Goal: Complete application form: Complete application form

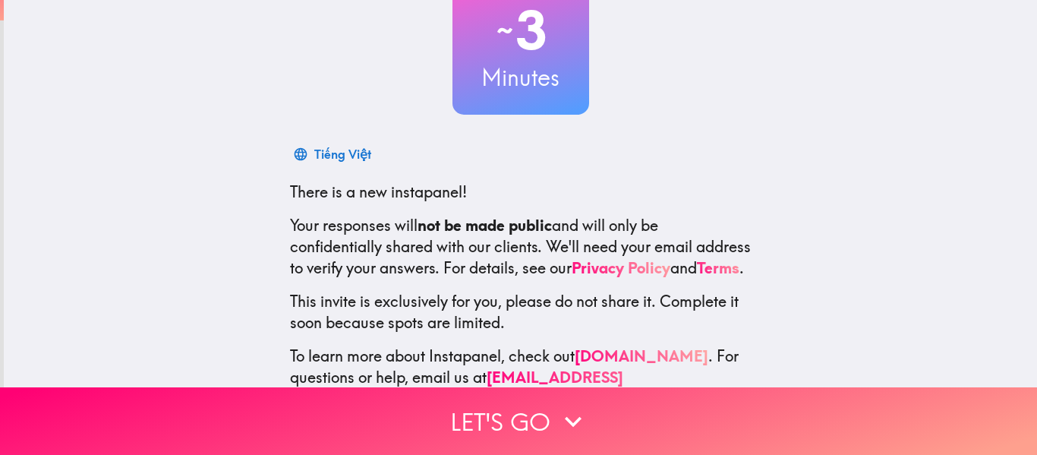
scroll to position [177, 0]
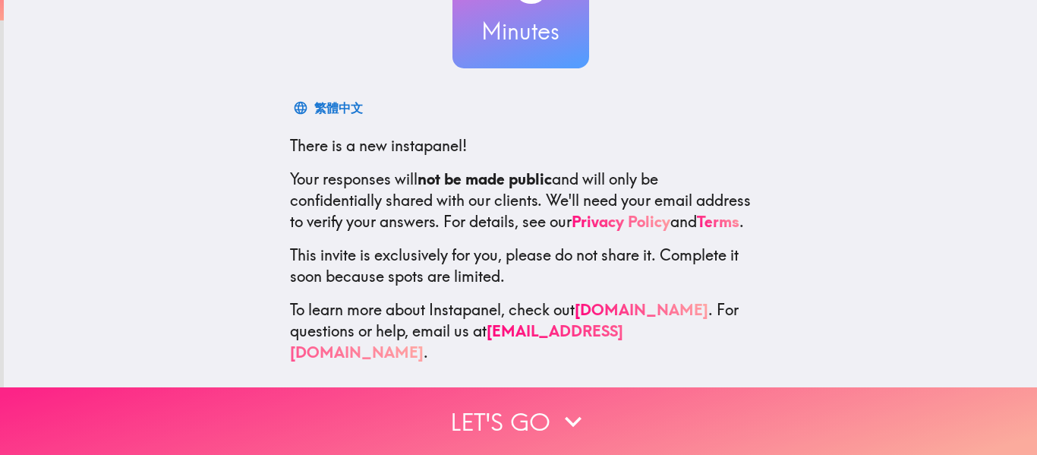
click at [593, 421] on button "Let's go" at bounding box center [518, 421] width 1037 height 68
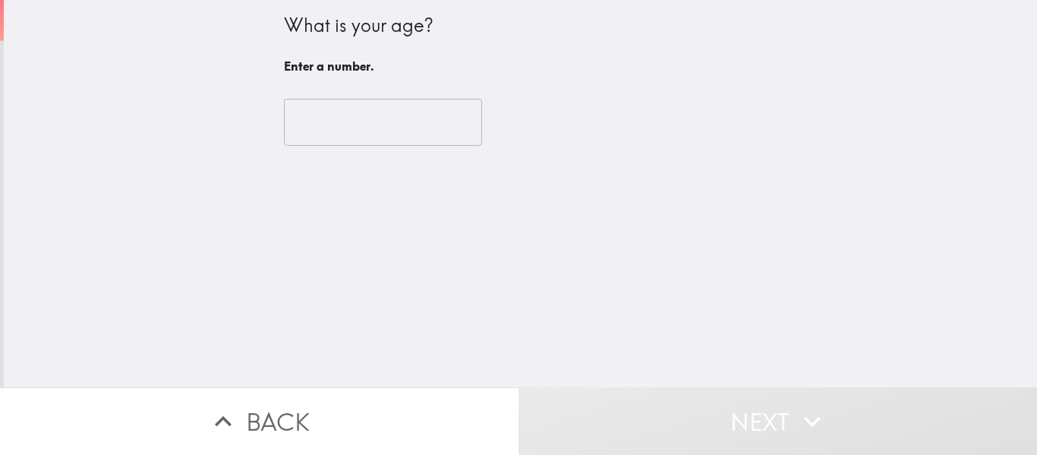
click at [314, 118] on input "number" at bounding box center [383, 122] width 198 height 47
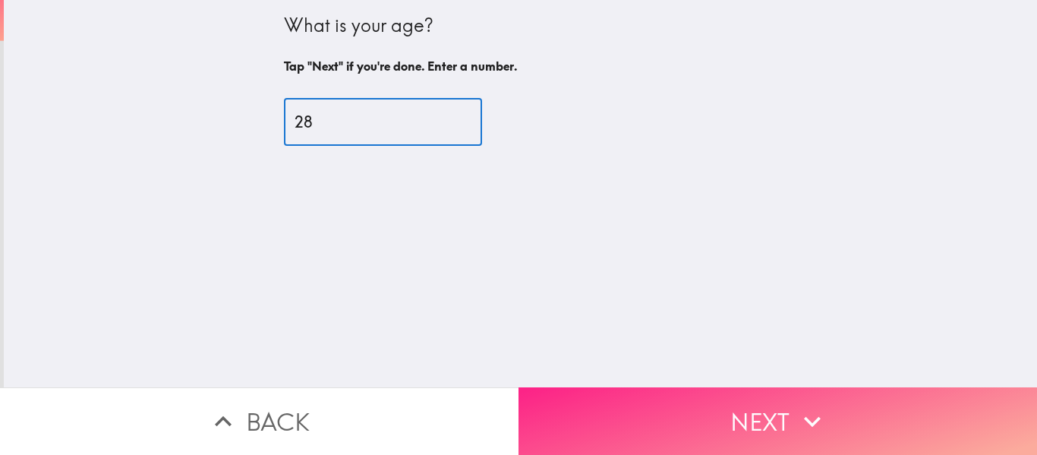
type input "28"
click at [796, 410] on icon "button" at bounding box center [812, 421] width 33 height 33
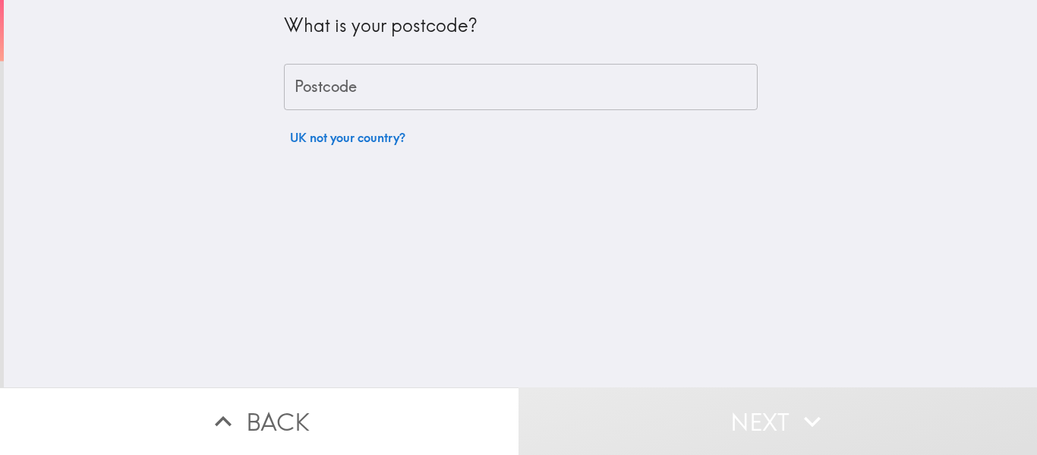
click at [321, 81] on div "Postcode Postcode" at bounding box center [521, 87] width 474 height 47
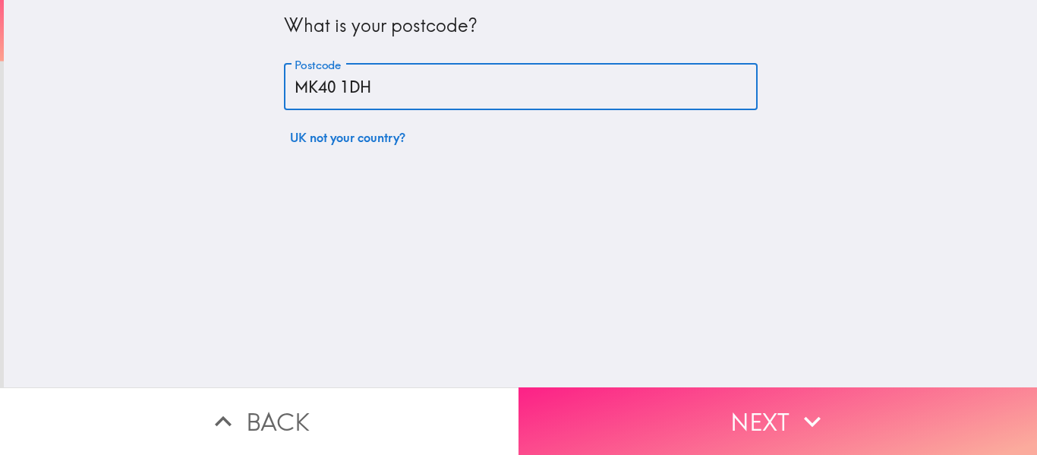
type input "MK40 1DH"
click at [784, 418] on button "Next" at bounding box center [778, 421] width 519 height 68
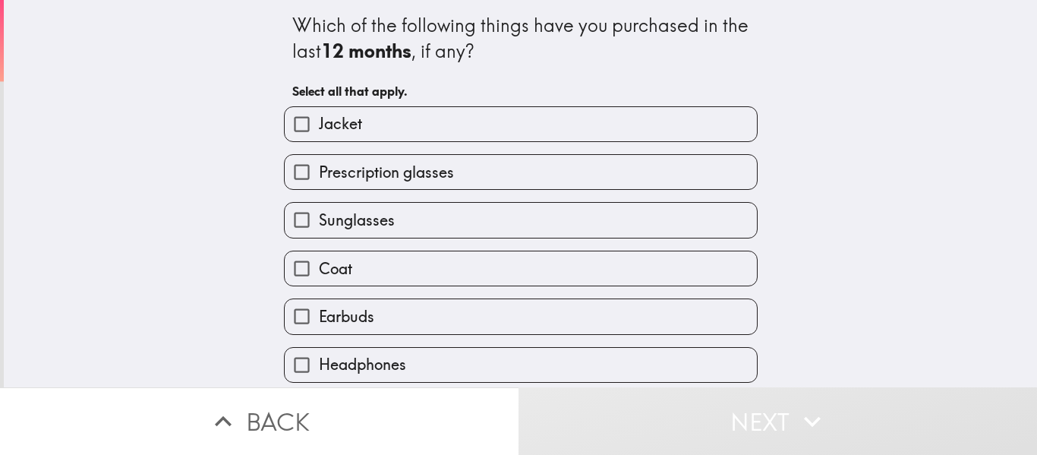
click at [319, 124] on span "Jacket" at bounding box center [340, 123] width 43 height 21
click at [314, 124] on input "Jacket" at bounding box center [302, 124] width 34 height 34
checkbox input "true"
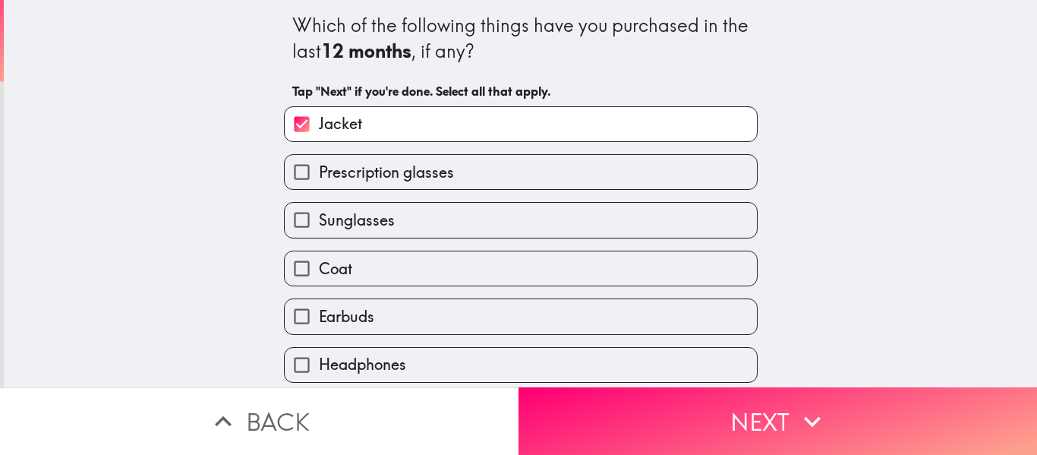
click at [319, 220] on span "Sunglasses" at bounding box center [357, 220] width 76 height 21
click at [310, 220] on input "Sunglasses" at bounding box center [302, 220] width 34 height 34
checkbox input "true"
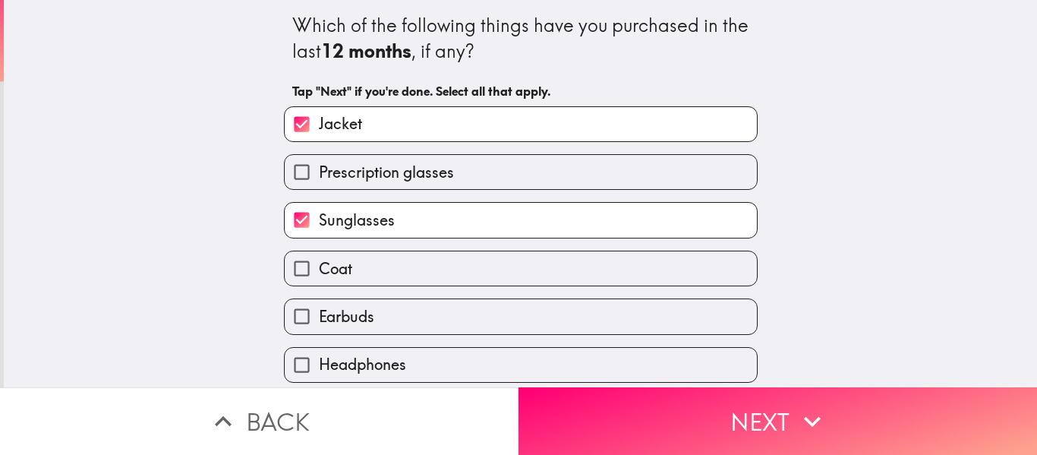
click at [319, 271] on span "Coat" at bounding box center [335, 268] width 33 height 21
click at [311, 271] on input "Coat" at bounding box center [302, 268] width 34 height 34
checkbox input "true"
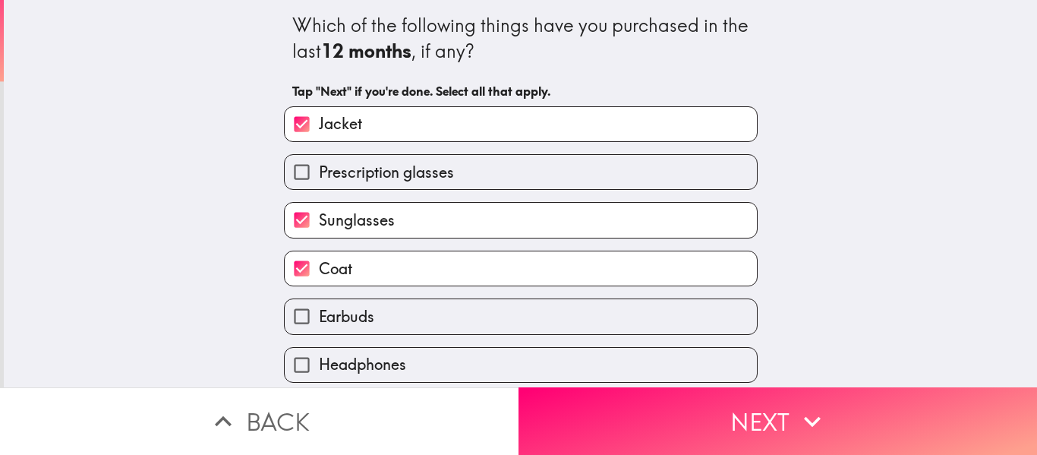
click at [319, 309] on span "Earbuds" at bounding box center [346, 316] width 55 height 21
click at [310, 309] on input "Earbuds" at bounding box center [302, 316] width 34 height 34
checkbox input "true"
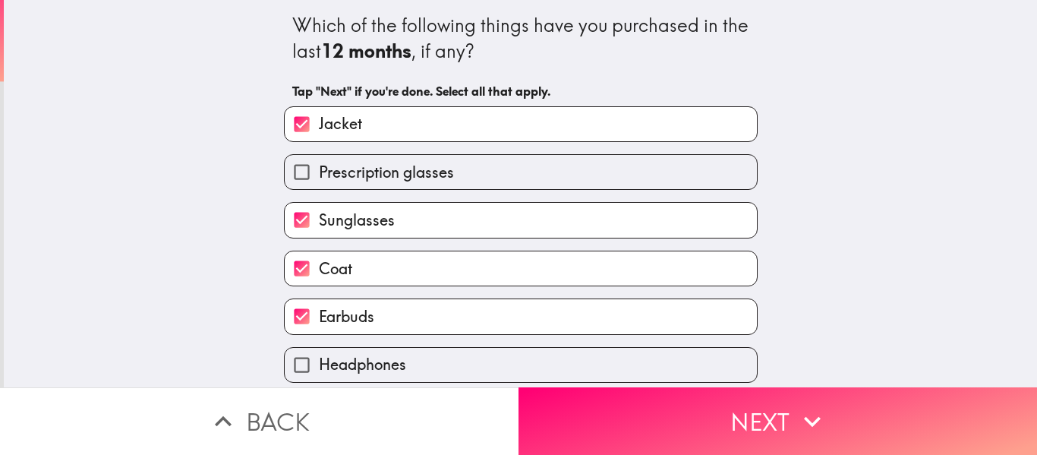
click at [1018, 253] on div "Which of the following things have you purchased in the last 12 months , if any…" at bounding box center [521, 193] width 1034 height 387
click at [1017, 248] on div "Which of the following things have you purchased in the last 12 months , if any…" at bounding box center [521, 193] width 1034 height 387
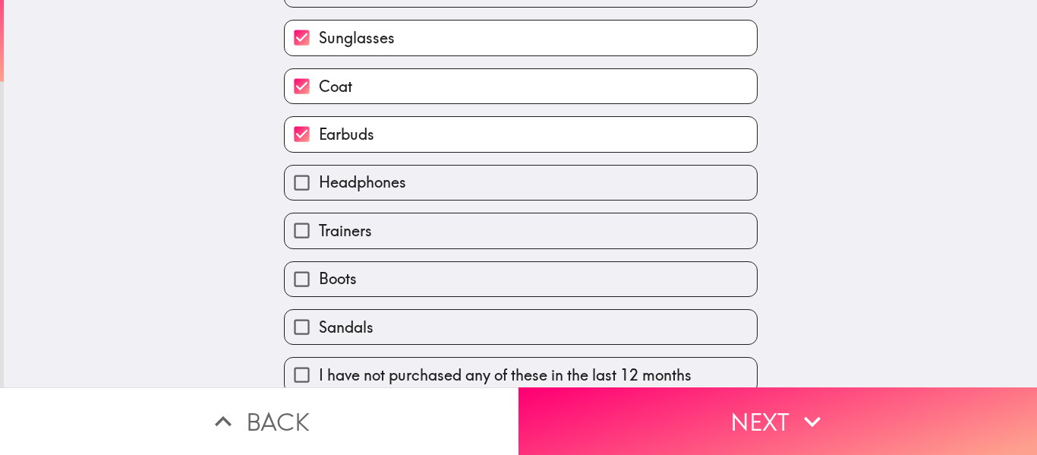
scroll to position [200, 0]
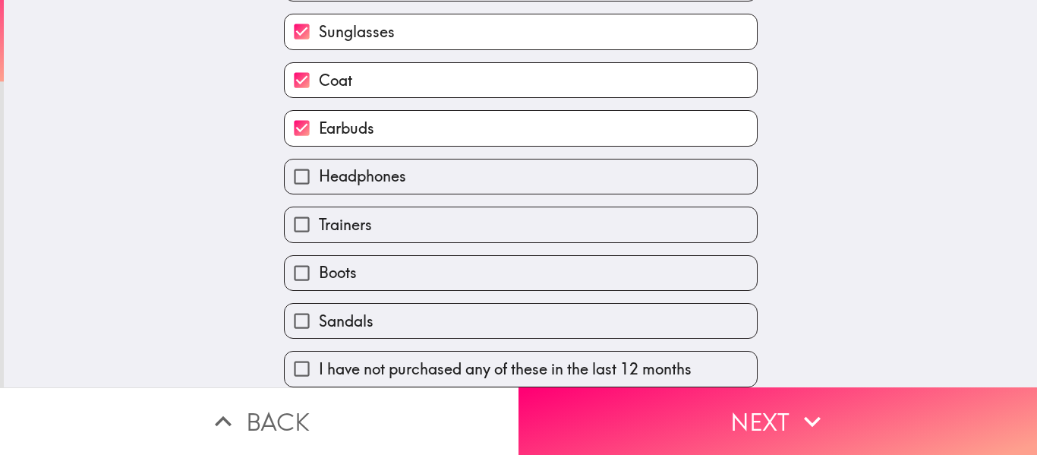
click at [323, 256] on label "Boots" at bounding box center [521, 273] width 472 height 34
click at [319, 256] on input "Boots" at bounding box center [302, 273] width 34 height 34
checkbox input "true"
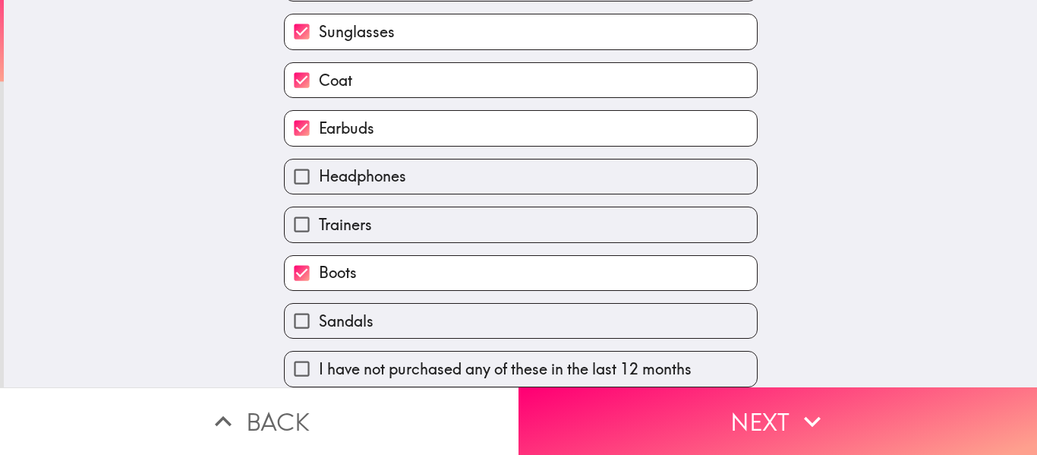
click at [319, 214] on span "Trainers" at bounding box center [345, 224] width 53 height 21
click at [308, 210] on input "Trainers" at bounding box center [302, 224] width 34 height 34
checkbox input "true"
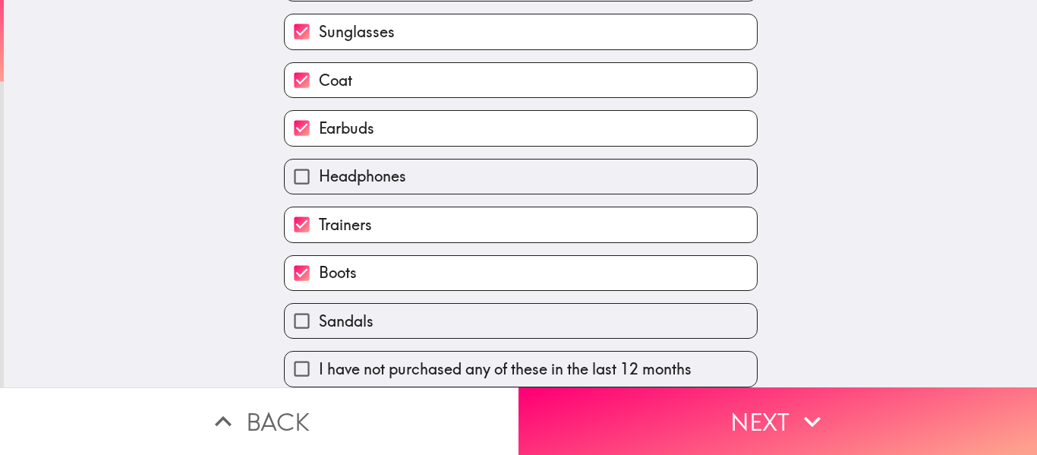
click at [298, 178] on input "Headphones" at bounding box center [302, 176] width 34 height 34
checkbox input "true"
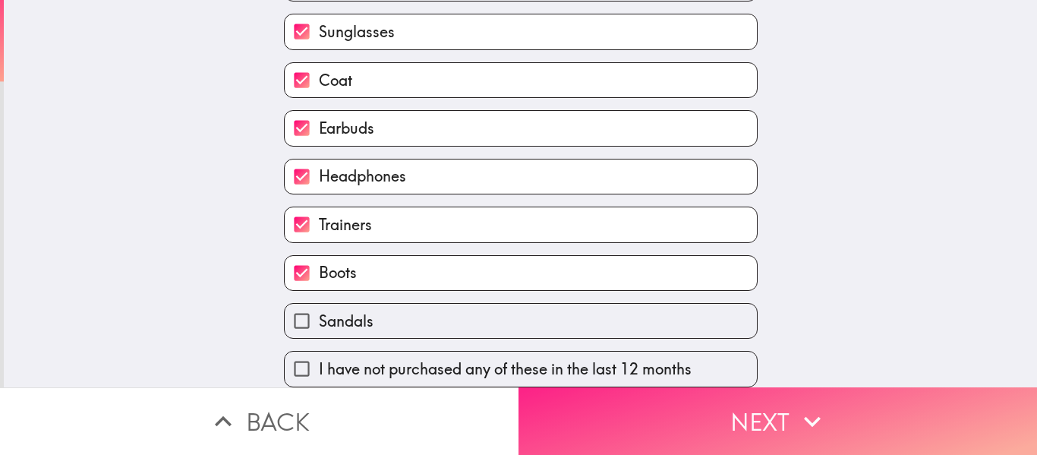
click at [799, 406] on icon "button" at bounding box center [812, 421] width 33 height 33
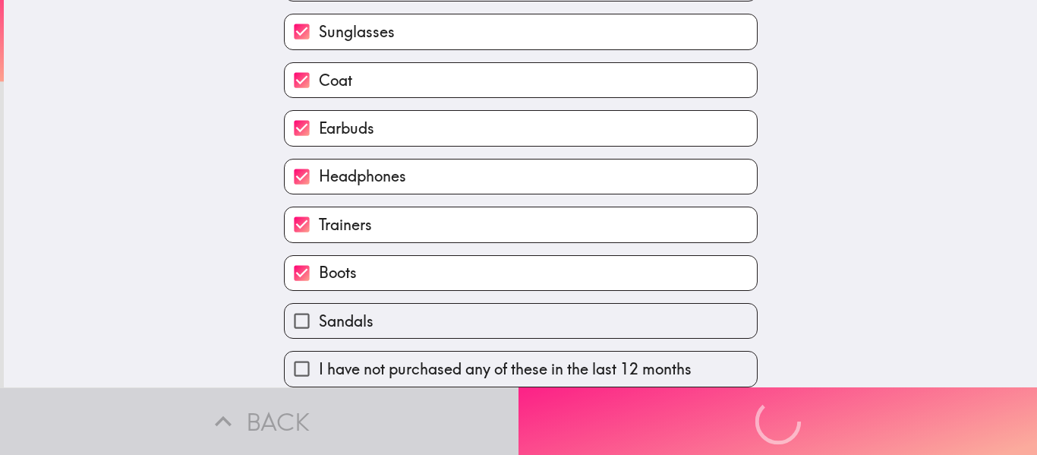
scroll to position [28, 0]
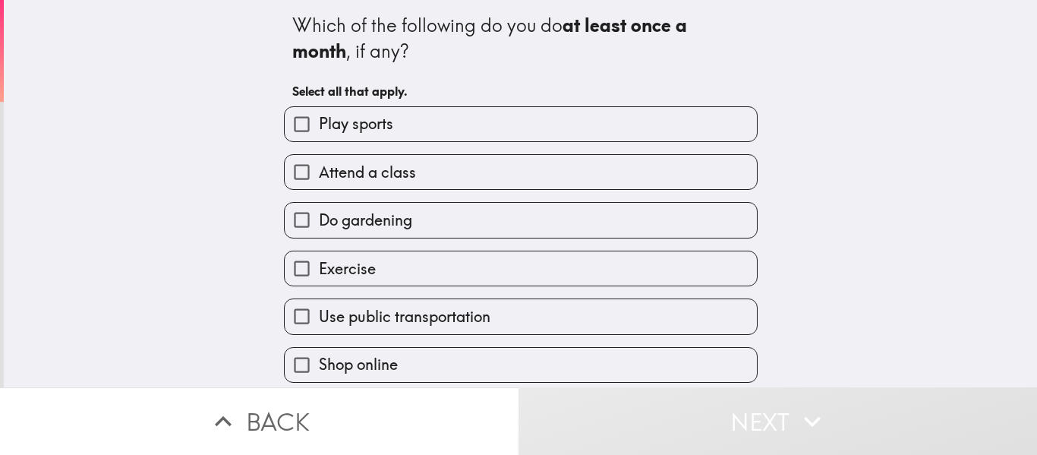
click at [671, 116] on label "Play sports" at bounding box center [521, 124] width 472 height 34
click at [319, 116] on input "Play sports" at bounding box center [302, 124] width 34 height 34
checkbox input "true"
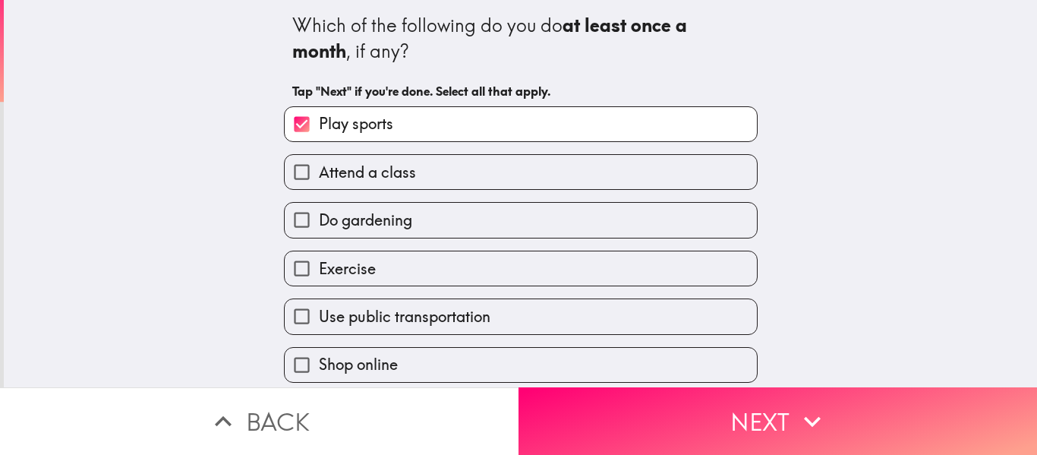
click at [652, 226] on label "Do gardening" at bounding box center [521, 220] width 472 height 34
click at [319, 226] on input "Do gardening" at bounding box center [302, 220] width 34 height 34
checkbox input "true"
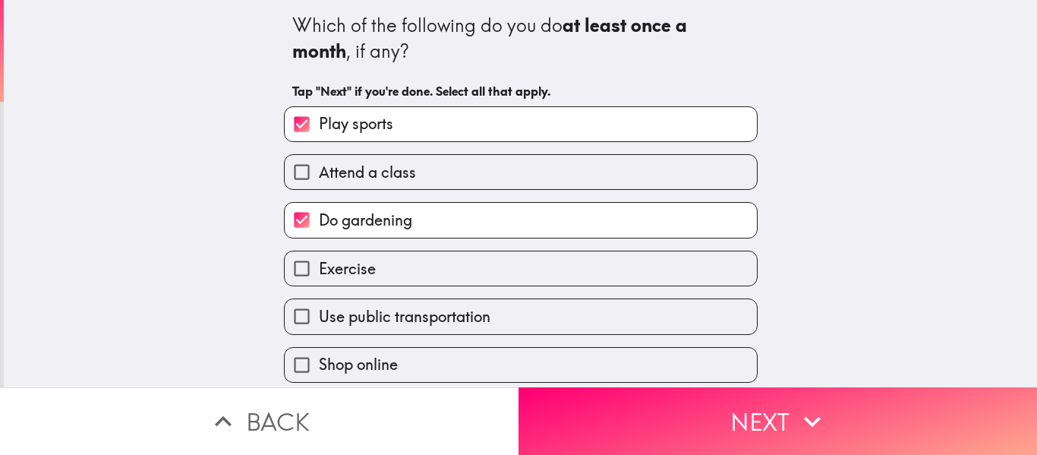
click at [655, 289] on div "Use public transportation" at bounding box center [515, 310] width 486 height 48
click at [319, 276] on span "Exercise" at bounding box center [347, 268] width 57 height 21
click at [317, 276] on input "Exercise" at bounding box center [302, 268] width 34 height 34
checkbox input "true"
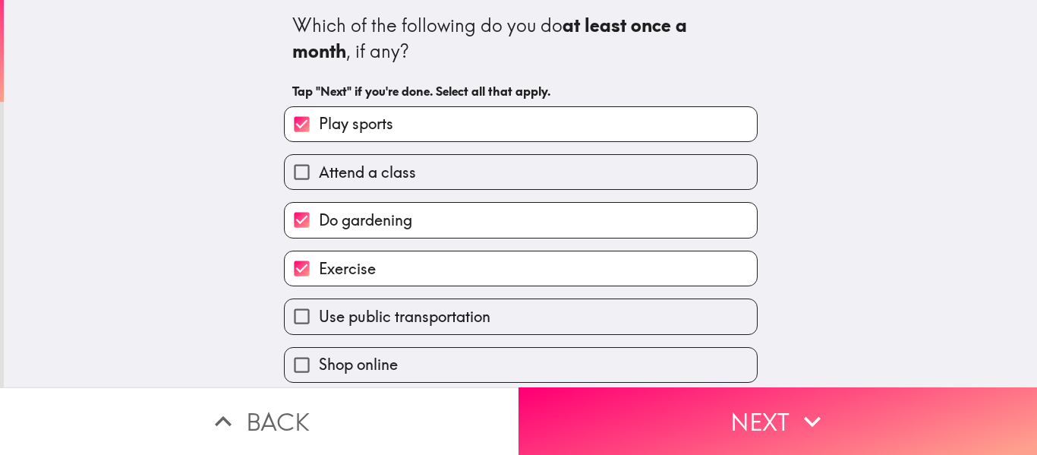
click at [325, 320] on span "Use public transportation" at bounding box center [405, 316] width 172 height 21
click at [319, 320] on input "Use public transportation" at bounding box center [302, 316] width 34 height 34
checkbox input "true"
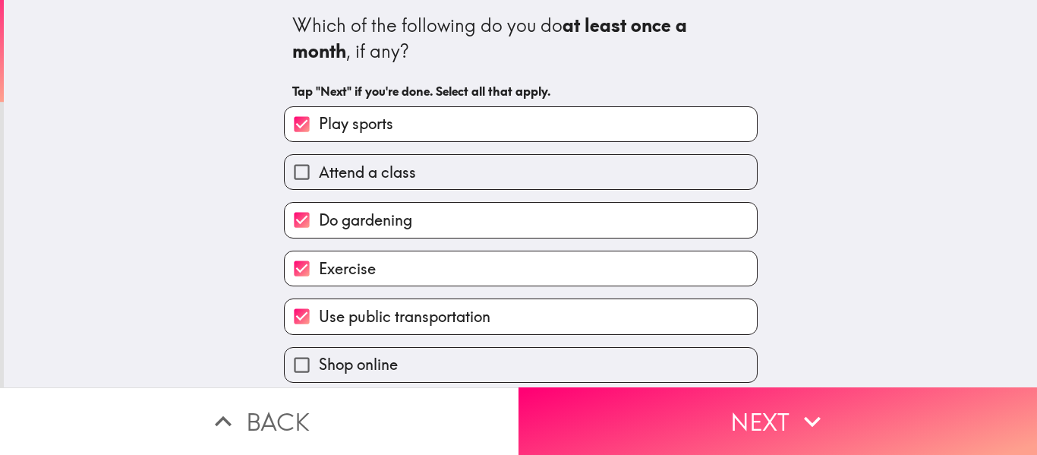
click at [320, 358] on span "Shop online" at bounding box center [358, 364] width 79 height 21
click at [319, 358] on input "Shop online" at bounding box center [302, 365] width 34 height 34
checkbox input "true"
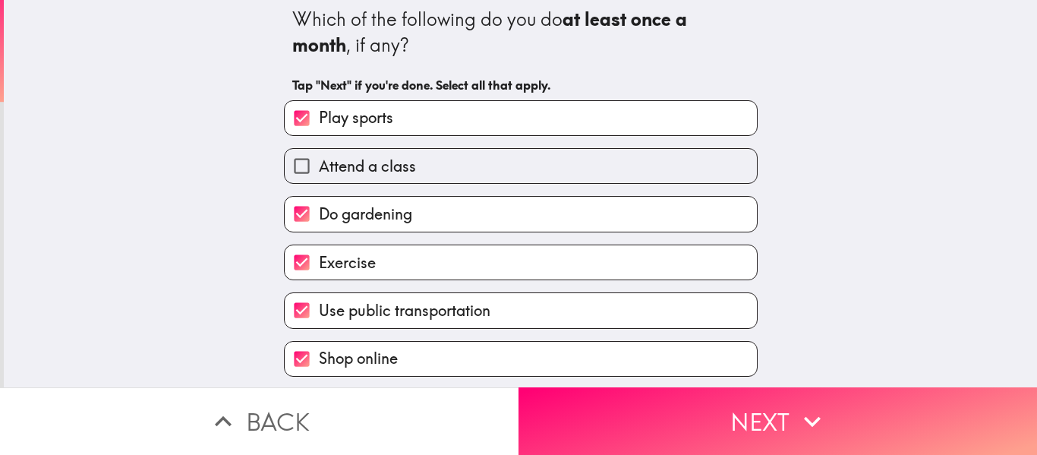
click at [1015, 307] on div "Which of the following do you do at least once a month , if any? Tap "Next" if …" at bounding box center [521, 187] width 1034 height 387
click at [1018, 292] on div "Which of the following do you do at least once a month , if any? Tap "Next" if …" at bounding box center [521, 187] width 1034 height 387
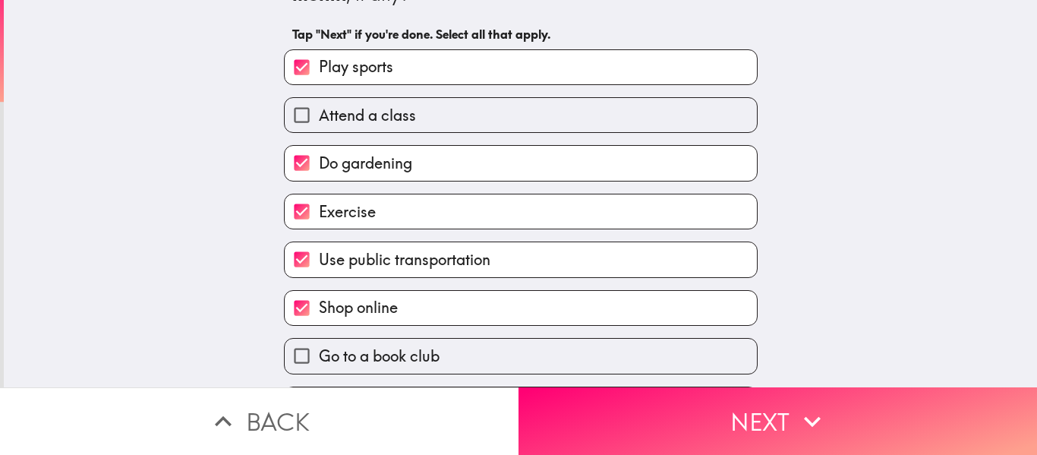
scroll to position [103, 0]
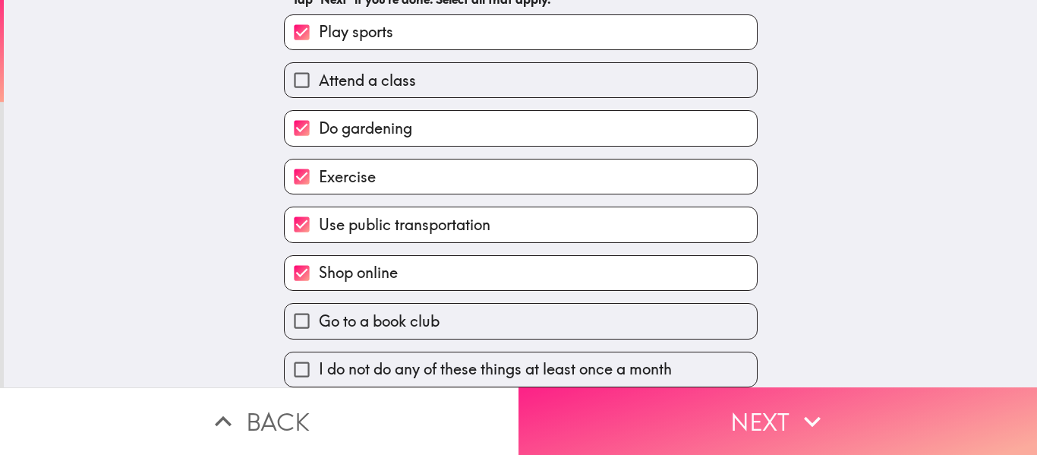
click at [832, 409] on button "Next" at bounding box center [778, 421] width 519 height 68
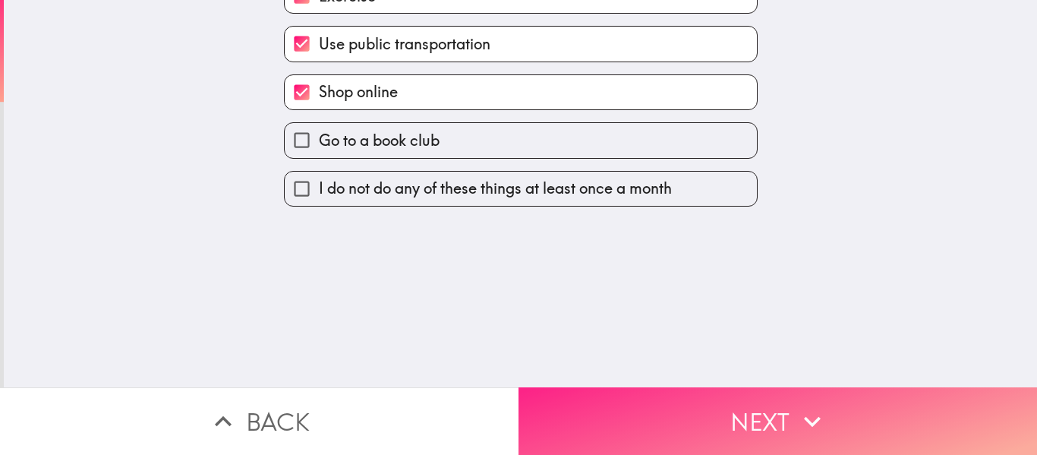
scroll to position [0, 0]
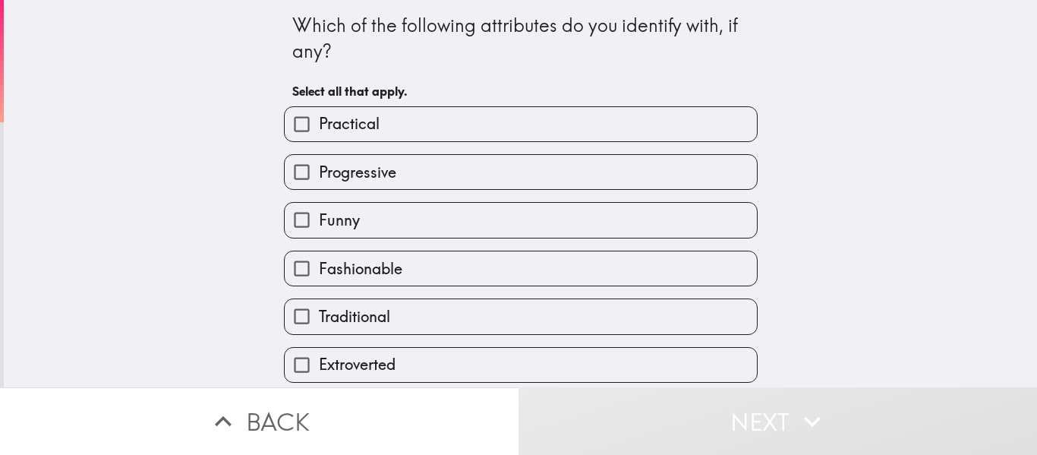
click at [776, 416] on button "Next" at bounding box center [778, 421] width 519 height 68
click at [319, 133] on span "Practical" at bounding box center [349, 123] width 61 height 21
click at [311, 133] on input "Practical" at bounding box center [302, 124] width 34 height 34
checkbox input "true"
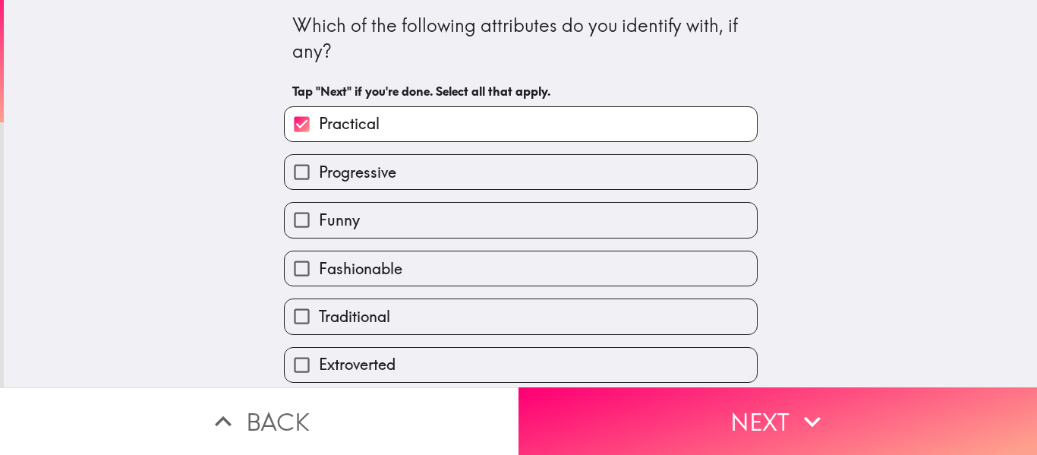
click at [299, 181] on input "Progressive" at bounding box center [302, 172] width 34 height 34
checkbox input "true"
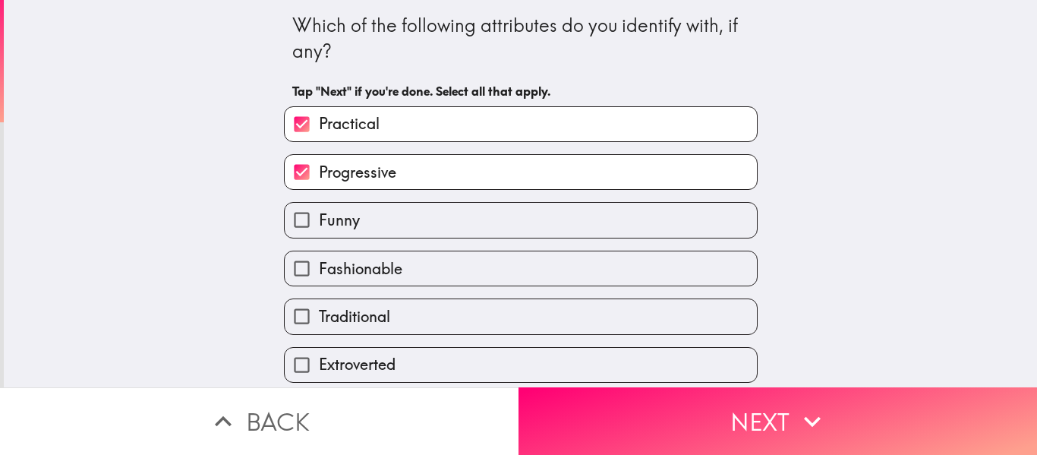
click at [305, 223] on input "Funny" at bounding box center [302, 220] width 34 height 34
checkbox input "true"
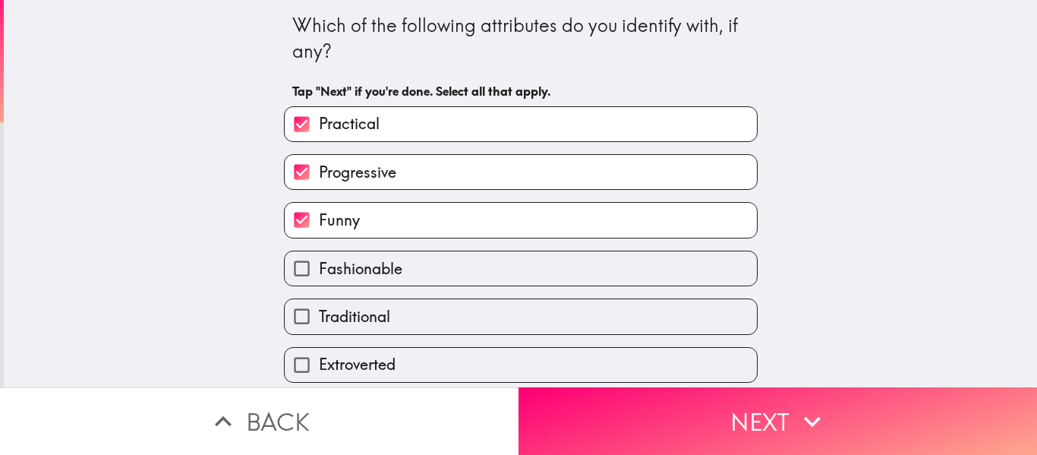
scroll to position [200, 0]
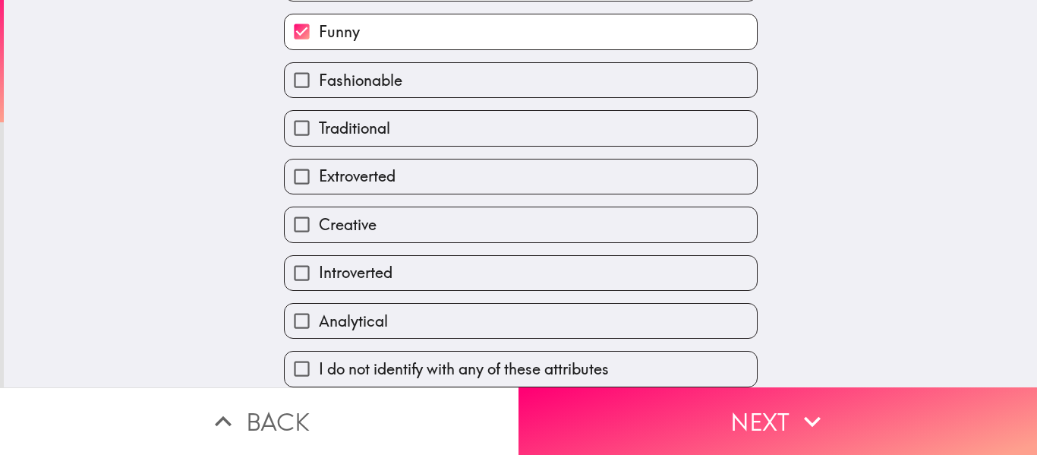
click at [307, 256] on input "Introverted" at bounding box center [302, 273] width 34 height 34
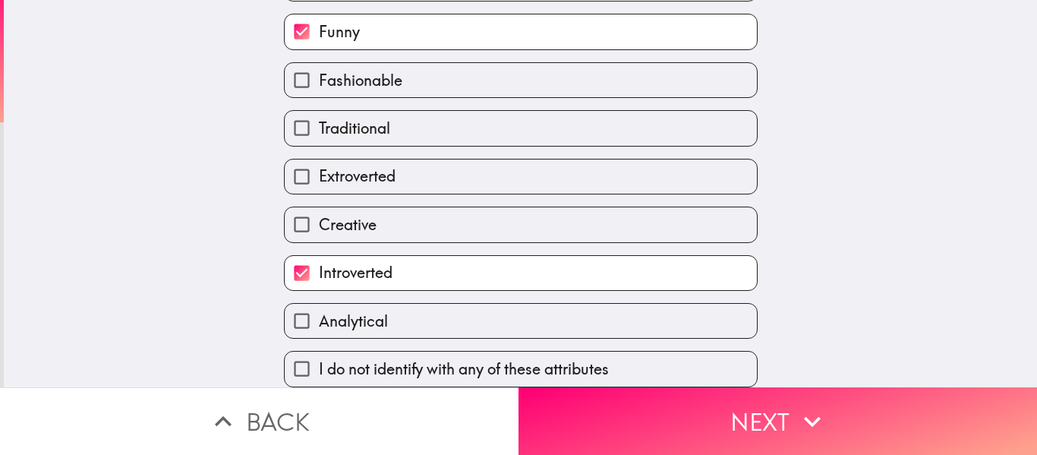
click at [304, 263] on input "Introverted" at bounding box center [302, 273] width 34 height 34
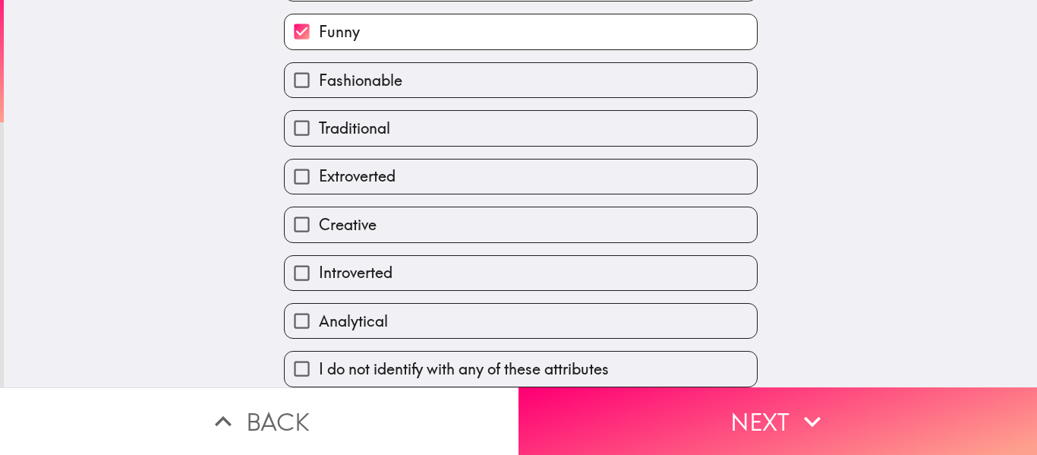
click at [898, 235] on div "Which of the following attributes do you identify with, if any? Tap "Next" if y…" at bounding box center [521, 193] width 1034 height 387
click at [306, 256] on input "Introverted" at bounding box center [302, 273] width 34 height 34
checkbox input "true"
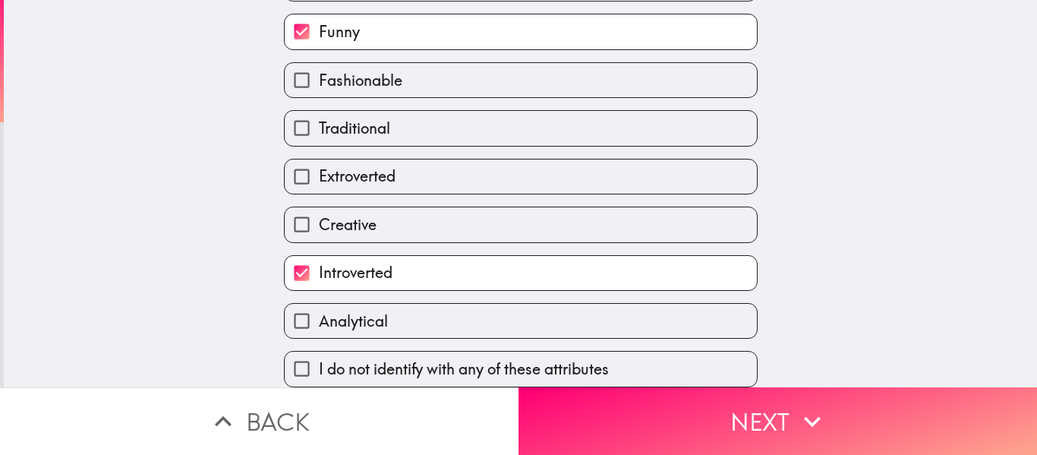
click at [529, 223] on label "Creative" at bounding box center [521, 224] width 472 height 34
click at [319, 223] on input "Creative" at bounding box center [302, 224] width 34 height 34
checkbox input "true"
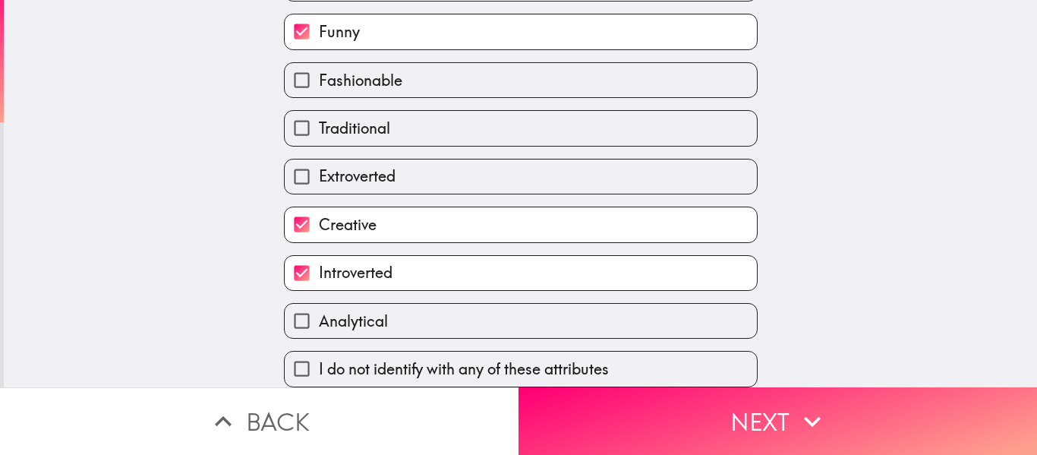
click at [566, 261] on label "Introverted" at bounding box center [521, 273] width 472 height 34
click at [319, 261] on input "Introverted" at bounding box center [302, 273] width 34 height 34
checkbox input "false"
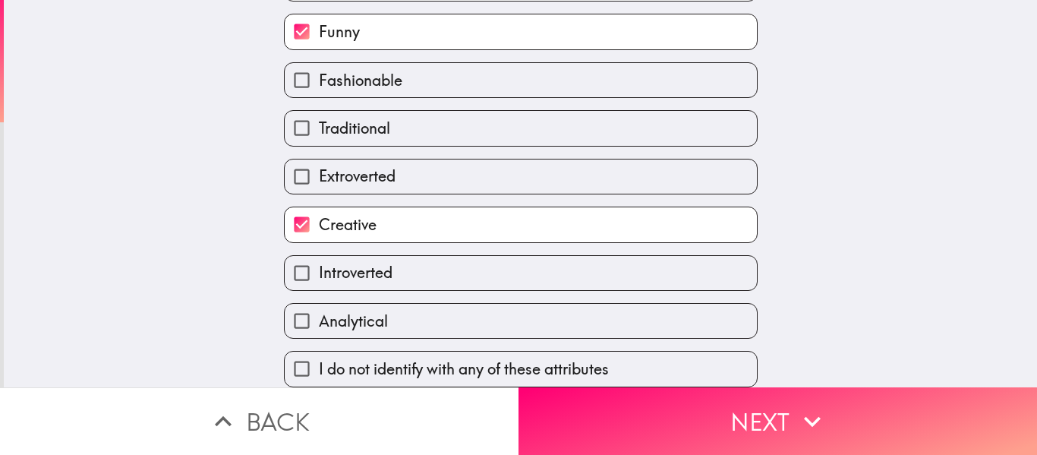
click at [543, 320] on label "Analytical" at bounding box center [521, 321] width 472 height 34
click at [319, 320] on input "Analytical" at bounding box center [302, 321] width 34 height 34
checkbox input "true"
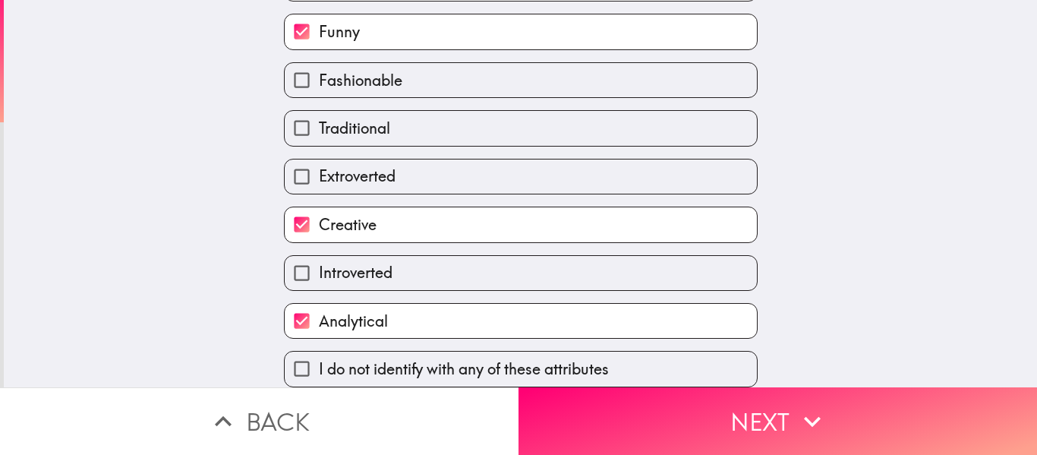
click at [599, 98] on div "Traditional" at bounding box center [515, 122] width 486 height 48
click at [527, 70] on label "Fashionable" at bounding box center [521, 80] width 472 height 34
click at [319, 70] on input "Fashionable" at bounding box center [302, 80] width 34 height 34
checkbox input "true"
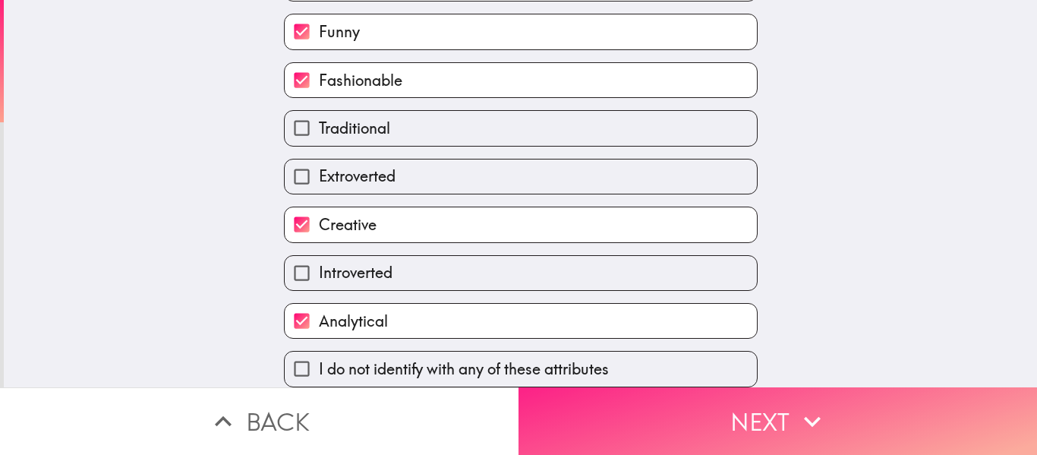
click at [815, 410] on icon "button" at bounding box center [812, 421] width 33 height 33
